Goal: Task Accomplishment & Management: Use online tool/utility

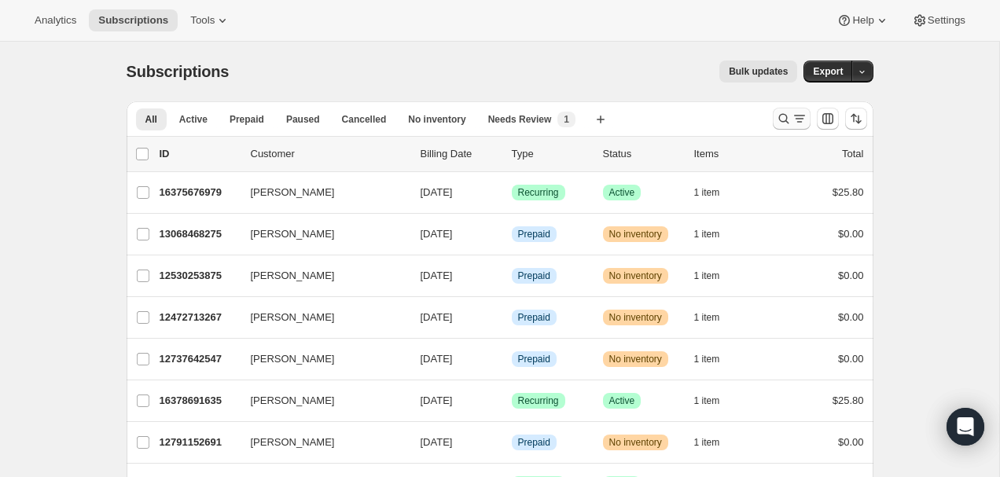
click at [785, 122] on icon "Search and filter results" at bounding box center [784, 119] width 16 height 16
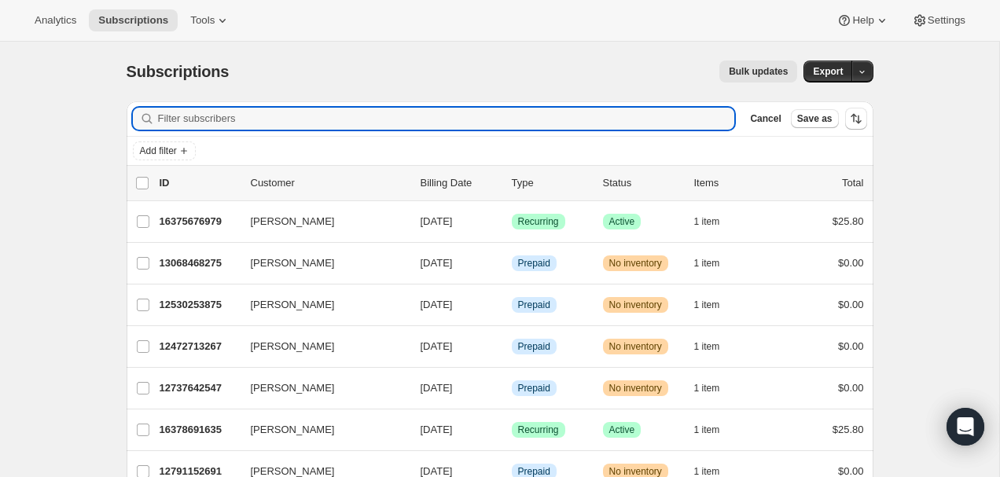
click at [255, 140] on div "Add filter" at bounding box center [500, 151] width 747 height 28
